Goal: Task Accomplishment & Management: Use online tool/utility

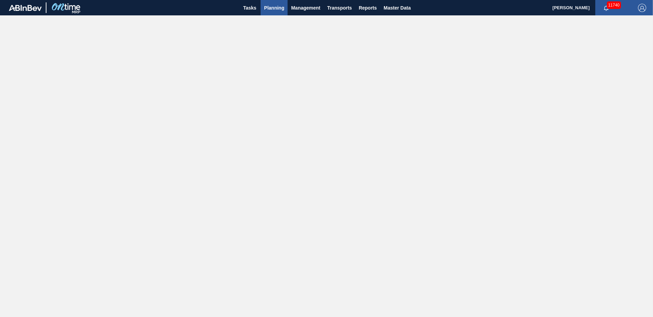
click at [279, 10] on span "Planning" at bounding box center [274, 8] width 20 height 8
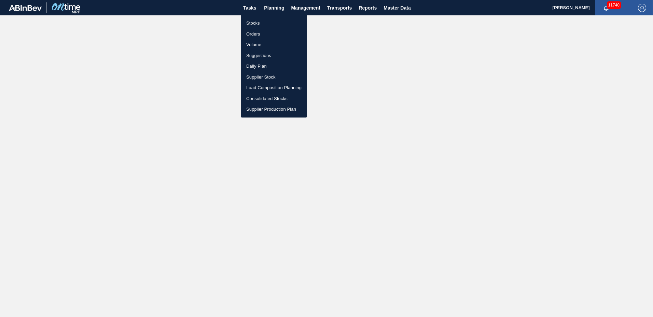
click at [262, 55] on li "Suggestions" at bounding box center [274, 55] width 66 height 11
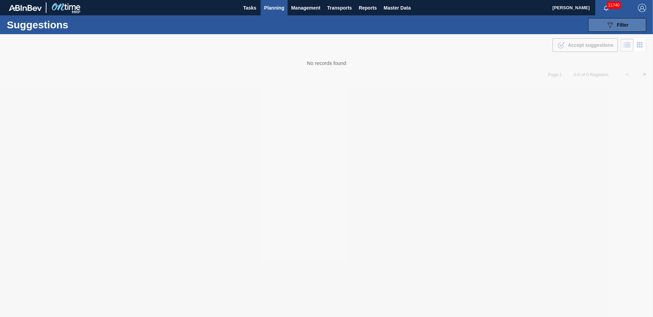
click at [639, 26] on button "089F7B8B-B2A5-4AFE-B5C0-19BA573D28AC Filter" at bounding box center [617, 25] width 58 height 14
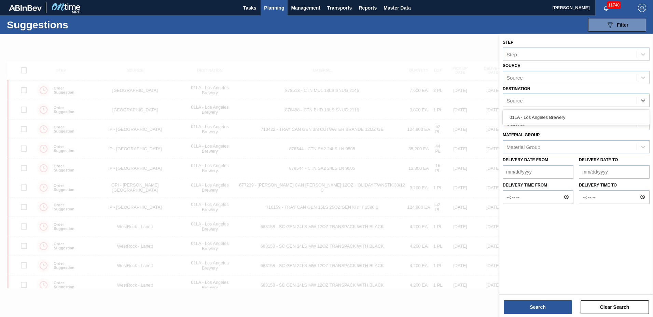
click at [528, 96] on div "Source" at bounding box center [570, 101] width 134 height 10
click at [532, 115] on div "01LA - Los Angeles Brewery" at bounding box center [576, 117] width 147 height 13
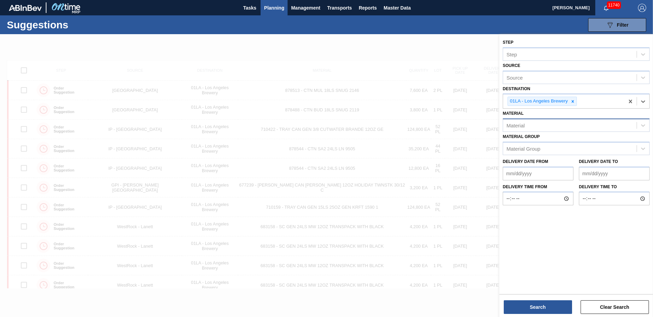
click at [533, 128] on div "Material" at bounding box center [570, 126] width 134 height 10
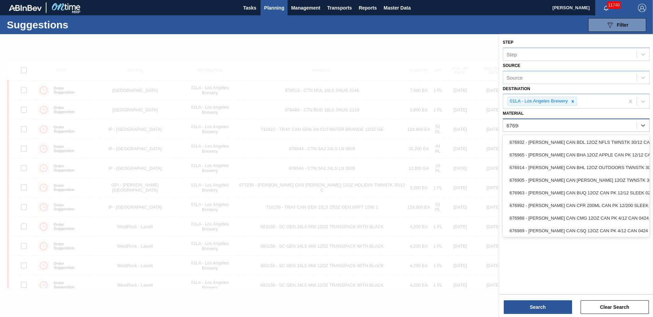
type input "676987"
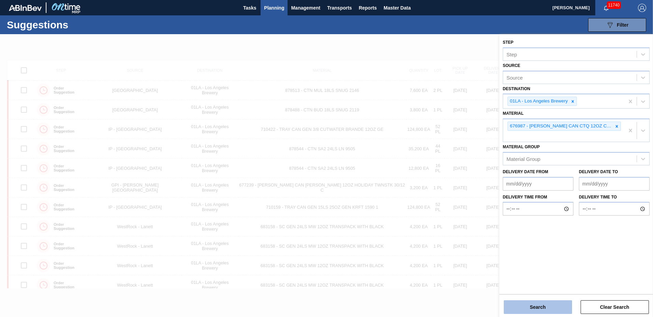
click at [549, 311] on button "Search" at bounding box center [538, 307] width 68 height 14
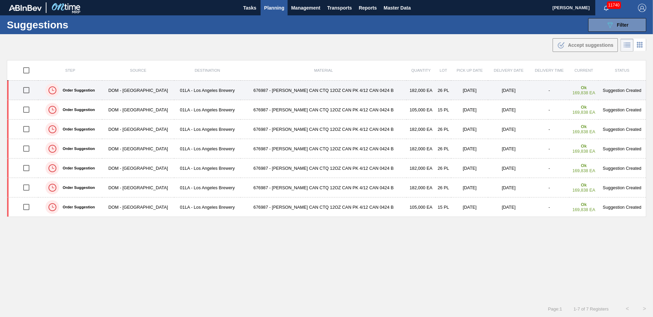
click at [27, 91] on input "checkbox" at bounding box center [26, 90] width 14 height 14
checkbox input "true"
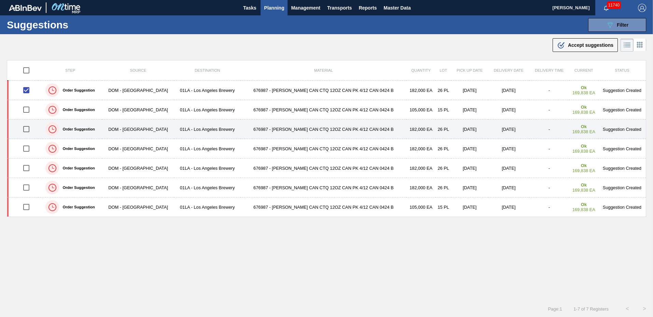
click at [28, 128] on input "checkbox" at bounding box center [26, 129] width 14 height 14
checkbox input "true"
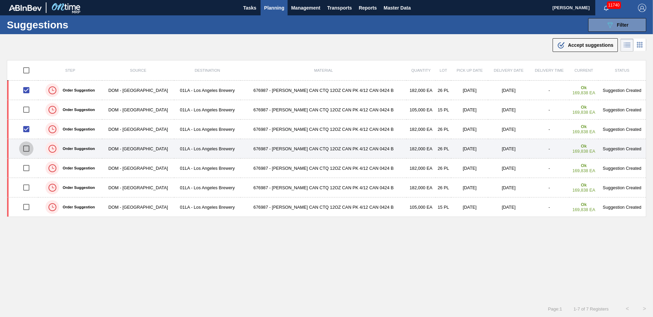
click at [27, 148] on input "checkbox" at bounding box center [26, 148] width 14 height 14
checkbox input "true"
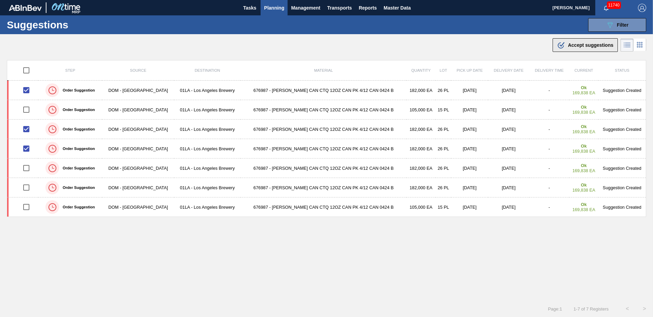
click at [574, 45] on span "Accept suggestions" at bounding box center [590, 44] width 45 height 5
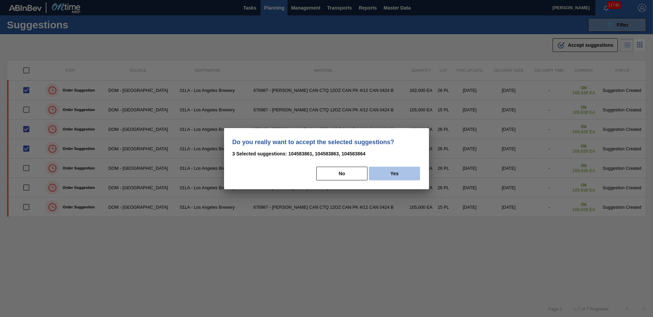
click at [389, 175] on button "Yes" at bounding box center [394, 174] width 51 height 14
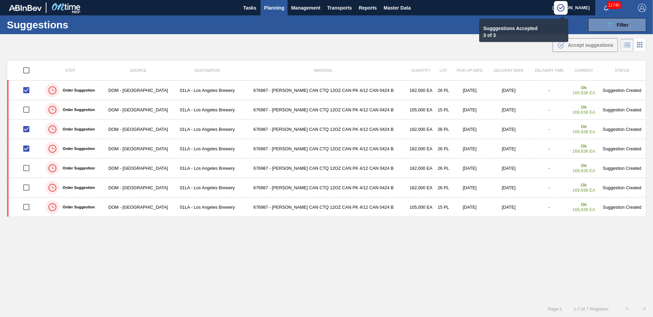
click at [268, 8] on span "Planning" at bounding box center [274, 8] width 20 height 8
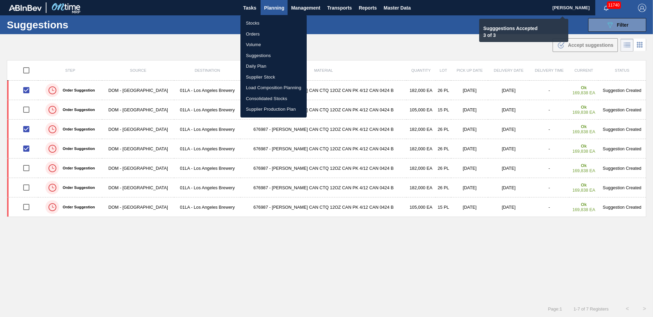
checkbox input "false"
click at [271, 87] on li "Load Composition Planning" at bounding box center [273, 87] width 66 height 11
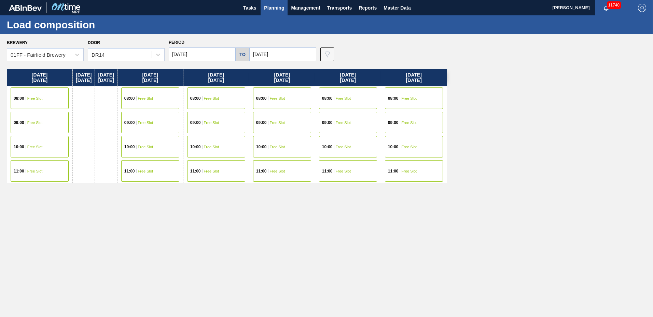
click at [38, 46] on div "Brewery 01FF - Fairfield Brewery" at bounding box center [45, 49] width 77 height 23
click at [36, 54] on div "01FF - Fairfield Brewery" at bounding box center [38, 55] width 55 height 6
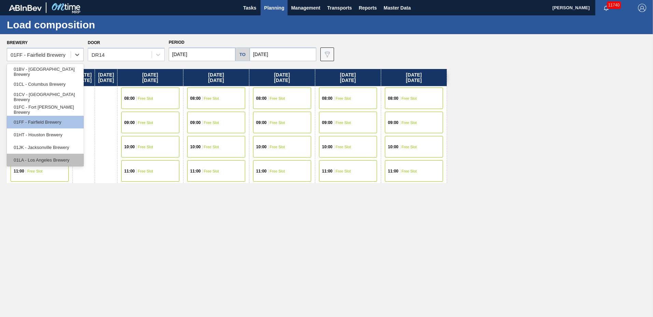
click at [45, 161] on div "01LA - Los Angeles Brewery" at bounding box center [45, 160] width 77 height 13
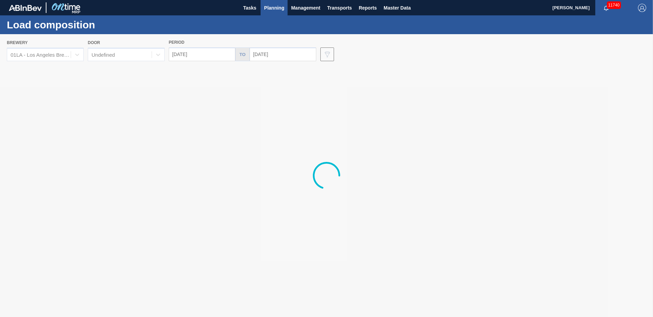
click at [135, 56] on div at bounding box center [326, 175] width 653 height 283
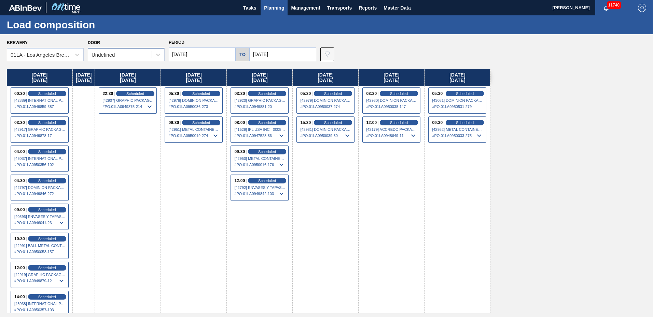
click at [134, 57] on div "Undefined" at bounding box center [120, 55] width 64 height 10
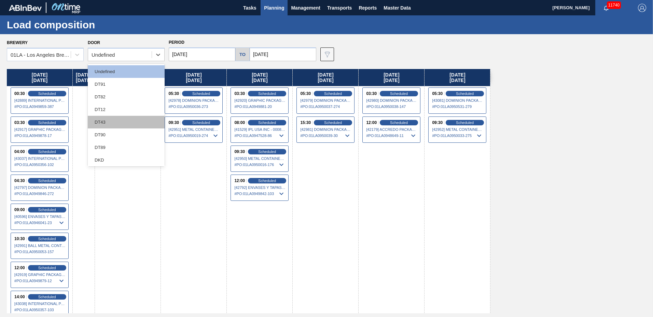
click at [110, 120] on div "DT43" at bounding box center [126, 122] width 77 height 13
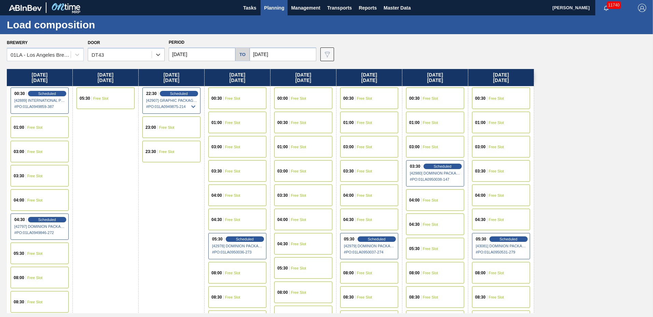
click at [200, 53] on input "[DATE]" at bounding box center [202, 54] width 67 height 14
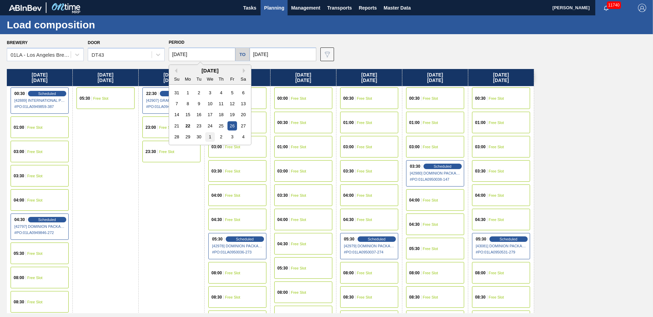
click at [210, 132] on div "1" at bounding box center [209, 136] width 9 height 9
type input "[DATE]"
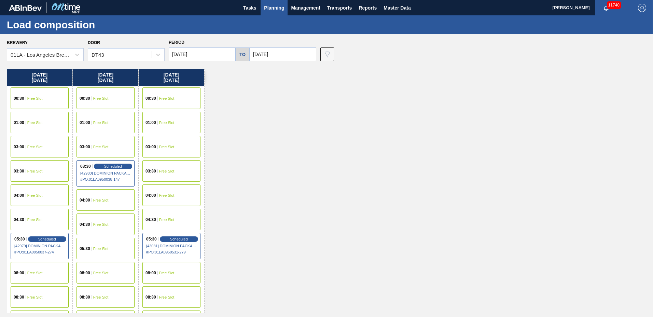
click at [262, 53] on input "[DATE]" at bounding box center [283, 54] width 67 height 14
click at [289, 104] on div "8" at bounding box center [290, 103] width 9 height 9
type input "[DATE]"
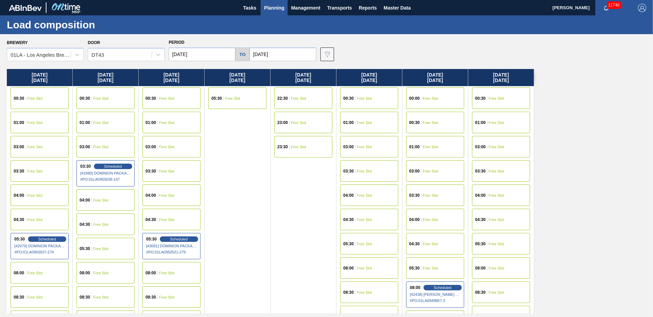
click at [361, 166] on div "03:30 Free Slot" at bounding box center [369, 171] width 58 height 22
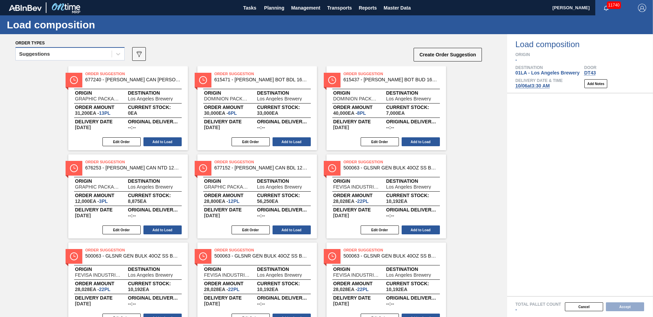
click at [64, 56] on div "Suggestions" at bounding box center [64, 54] width 96 height 10
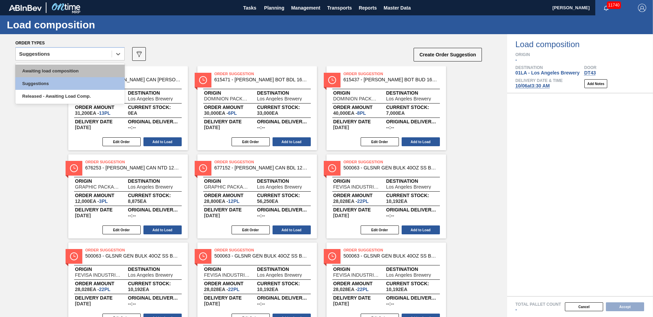
click at [60, 66] on div "Awaiting load composition" at bounding box center [69, 71] width 109 height 13
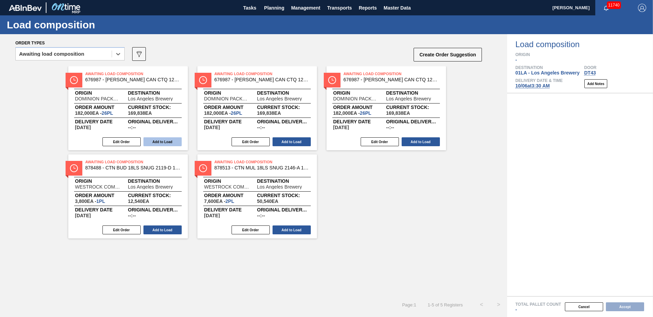
click at [163, 137] on button "Add to Load" at bounding box center [162, 141] width 38 height 9
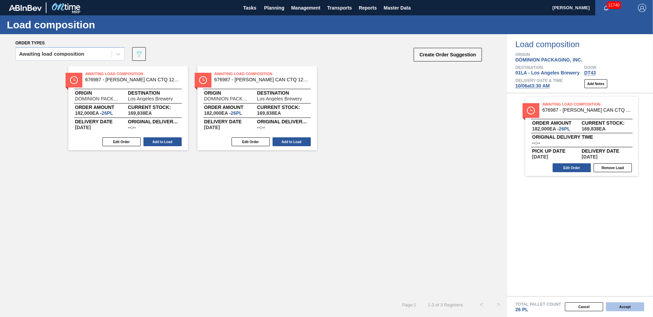
click at [633, 309] on button "Accept" at bounding box center [625, 306] width 38 height 9
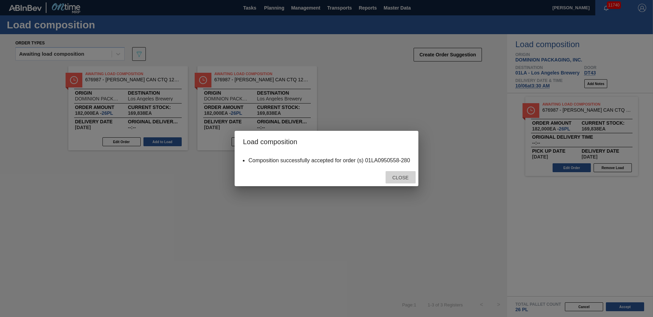
click at [403, 176] on span "Close" at bounding box center [400, 177] width 27 height 5
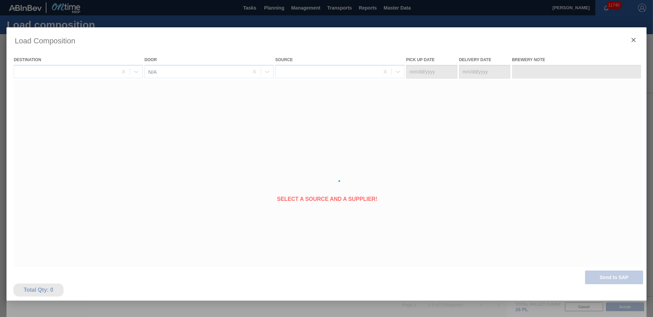
type Date "[DATE]"
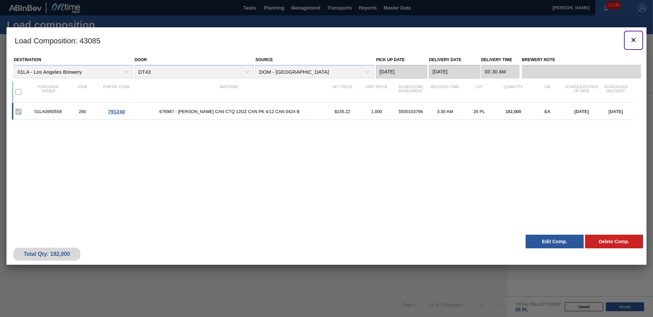
click at [635, 39] on icon "botão de ícone" at bounding box center [634, 40] width 8 height 8
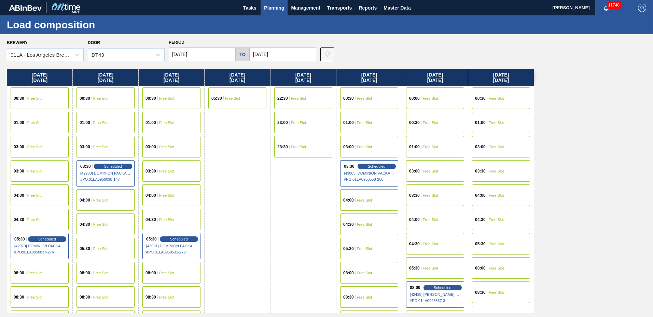
click at [432, 148] on span "Free Slot" at bounding box center [430, 147] width 15 height 4
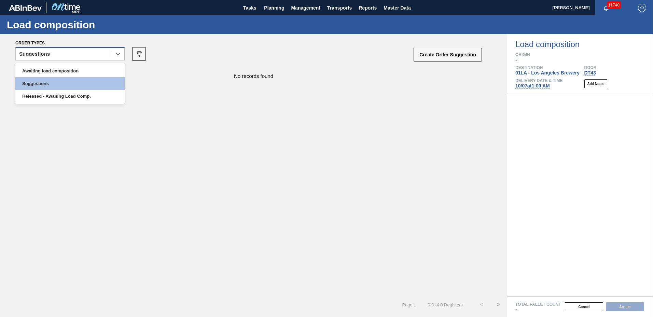
click at [69, 51] on div "Suggestions" at bounding box center [64, 54] width 96 height 10
click at [75, 68] on div "Awaiting load composition" at bounding box center [69, 71] width 109 height 13
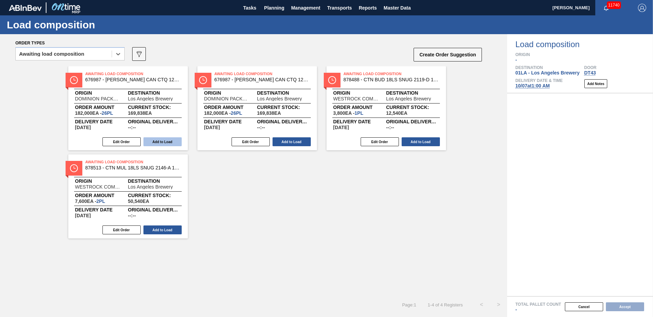
click at [162, 146] on button "Add to Load" at bounding box center [162, 141] width 38 height 9
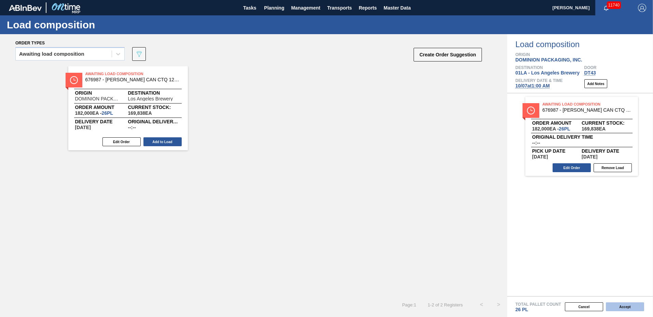
click at [616, 307] on button "Accept" at bounding box center [625, 306] width 38 height 9
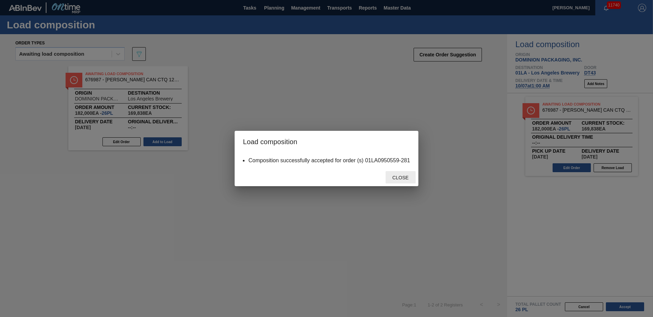
click at [402, 175] on span "Close" at bounding box center [400, 177] width 27 height 5
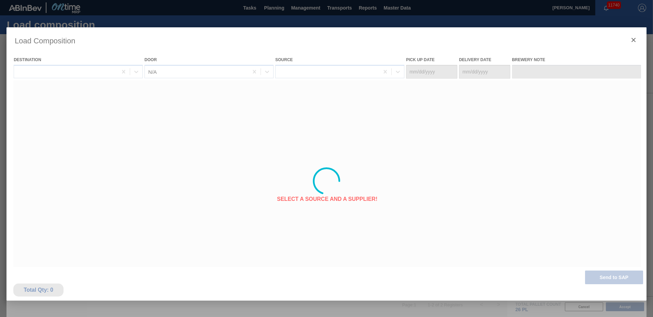
type Date "[DATE]"
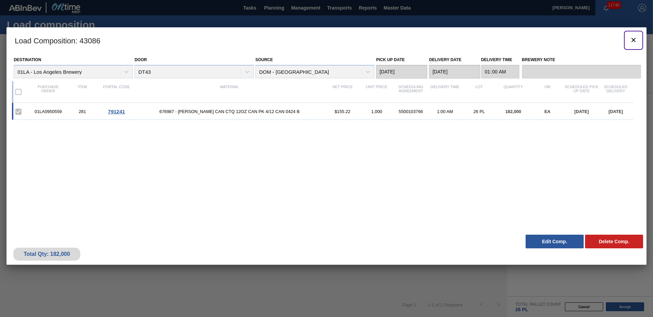
click at [632, 40] on icon "botão de ícone" at bounding box center [634, 40] width 8 height 8
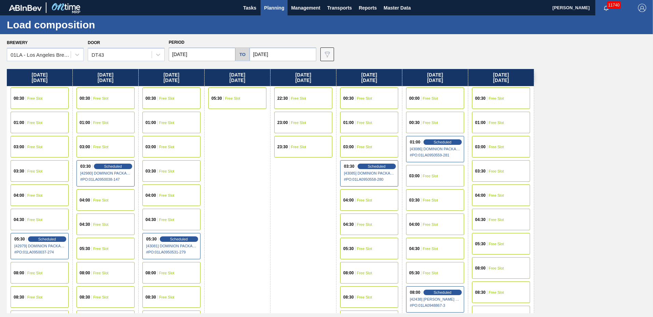
click at [496, 125] on div "01:00 Free Slot" at bounding box center [501, 123] width 58 height 22
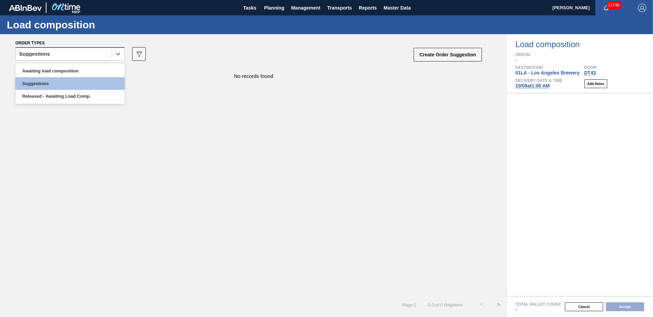
click at [65, 54] on div "Suggestions" at bounding box center [64, 54] width 96 height 10
click at [59, 71] on div "Awaiting load composition" at bounding box center [69, 71] width 109 height 13
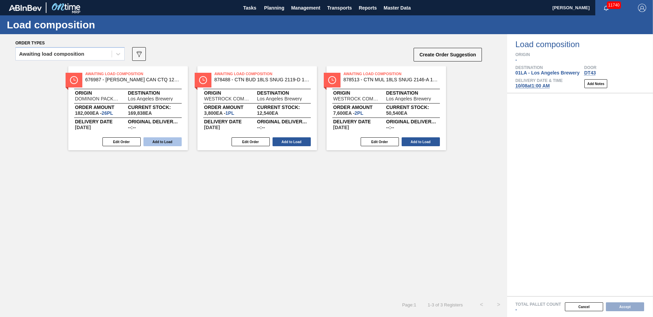
click at [154, 141] on button "Add to Load" at bounding box center [162, 141] width 38 height 9
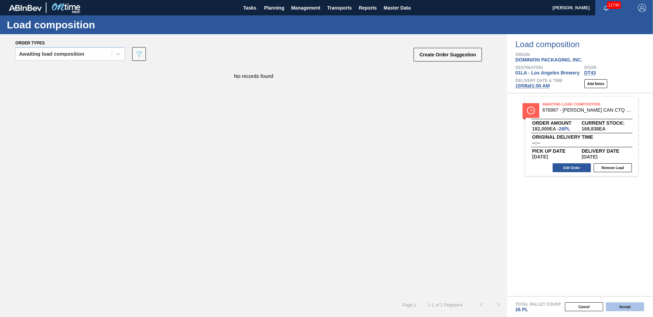
click at [613, 307] on button "Accept" at bounding box center [625, 306] width 38 height 9
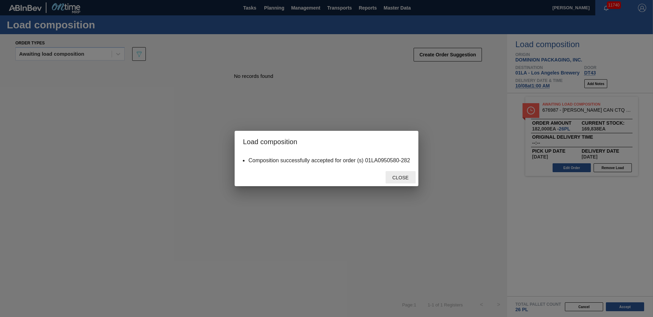
click at [407, 182] on div "Close" at bounding box center [401, 177] width 30 height 13
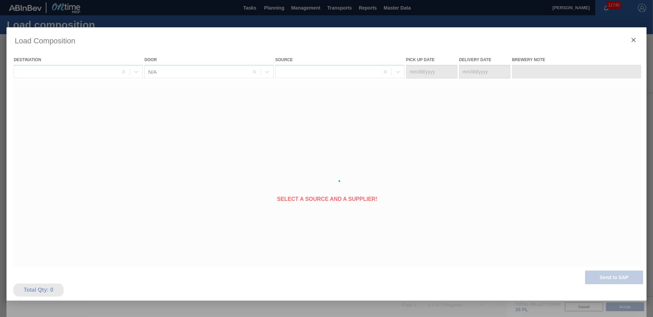
type Date "[DATE]"
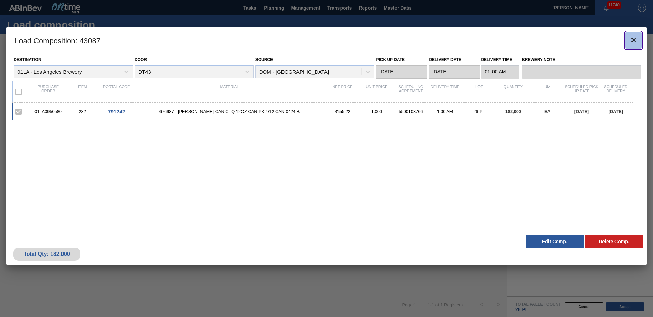
click at [636, 41] on icon "botão de ícone" at bounding box center [634, 40] width 8 height 8
